Goal: Information Seeking & Learning: Learn about a topic

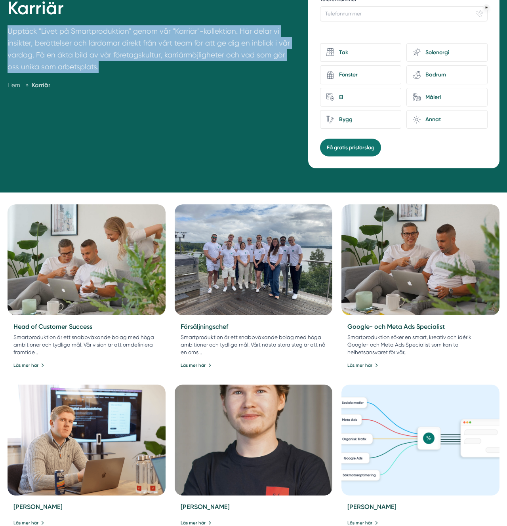
scroll to position [153, 0]
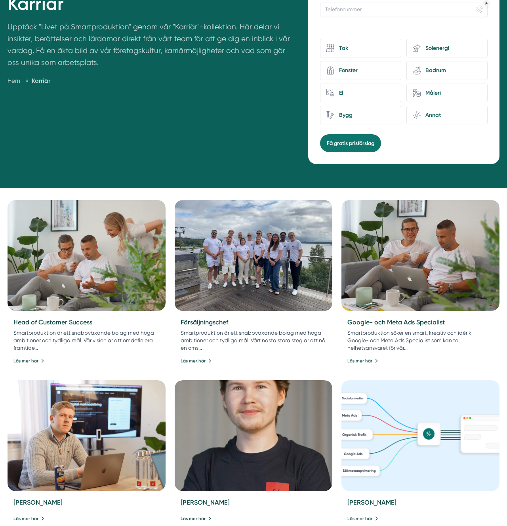
click at [205, 122] on div "Karriär Upptäck "Livet på Smartproduktion" genom vår "Karriär"-kollektion. Här …" at bounding box center [153, 48] width 291 height 223
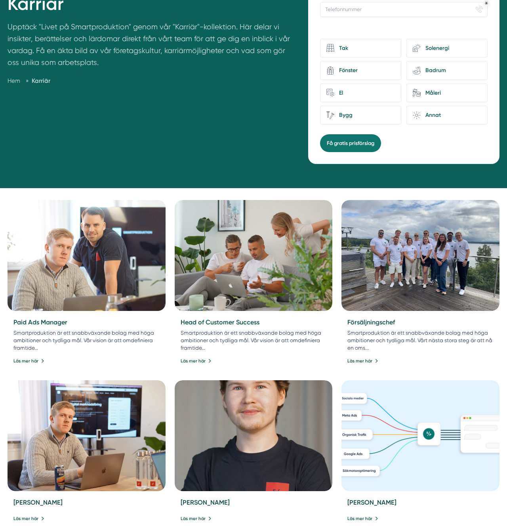
click at [89, 301] on img at bounding box center [87, 255] width 166 height 116
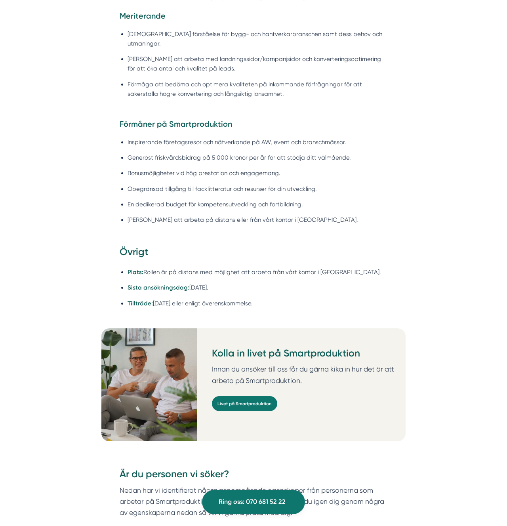
scroll to position [1029, 0]
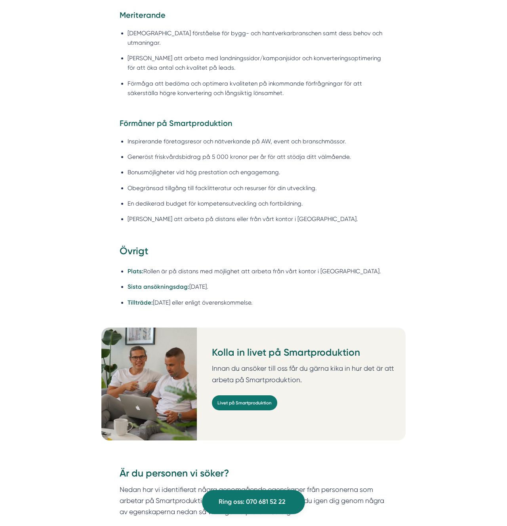
click at [214, 267] on li "Plats: Rollen är på distans med möjlighet att arbeta från vårt kontor i [GEOGRA…" at bounding box center [258, 272] width 260 height 10
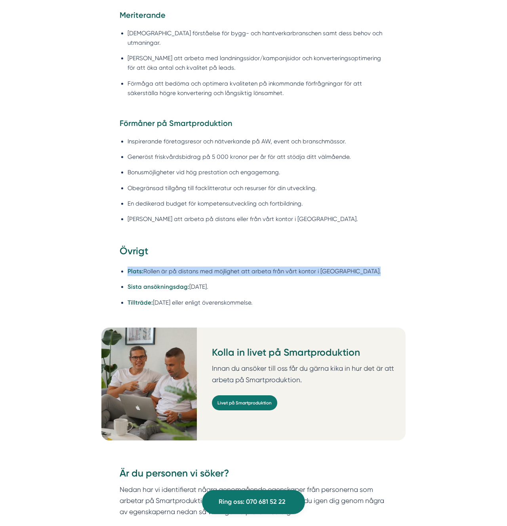
click at [214, 267] on li "Plats: Rollen är på distans med möjlighet att arbeta från vårt kontor i [GEOGRA…" at bounding box center [258, 272] width 260 height 10
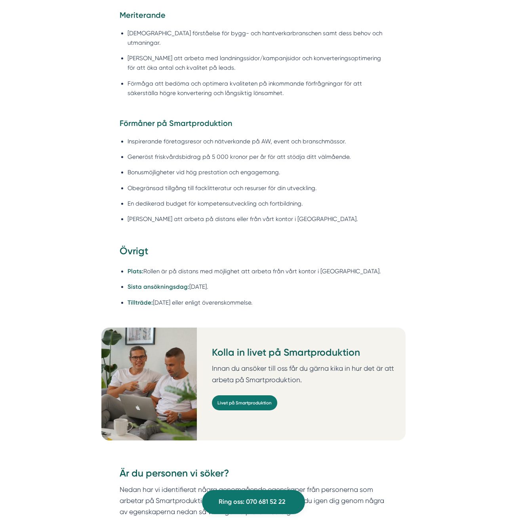
click at [250, 199] on li "En dedikerad budget för kompetensutveckling och fortbildning." at bounding box center [258, 204] width 260 height 10
